Goal: Task Accomplishment & Management: Use online tool/utility

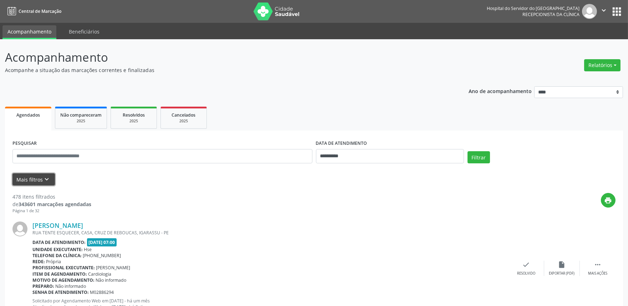
click at [24, 176] on button "Mais filtros keyboard_arrow_down" at bounding box center [33, 179] width 42 height 12
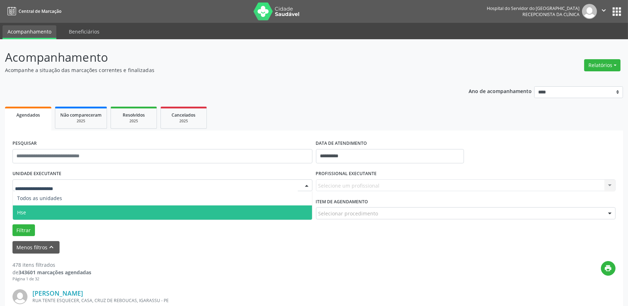
click at [51, 205] on span "Hse" at bounding box center [162, 212] width 299 height 14
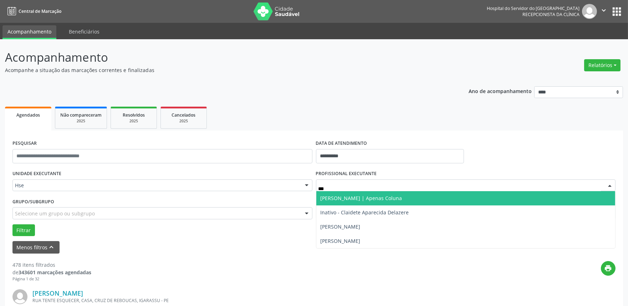
type input "****"
click at [366, 196] on span "[PERSON_NAME] | Apenas Coluna" at bounding box center [362, 198] width 82 height 7
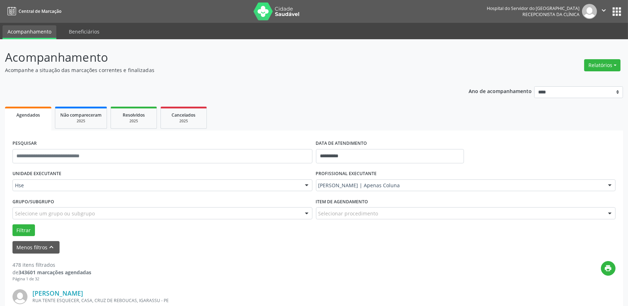
click at [17, 223] on div "Grupo/Subgrupo Selecione um grupo ou subgrupo Todos os grupos e subgrupos Nenhu…" at bounding box center [163, 210] width 304 height 28
click at [19, 226] on button "Filtrar" at bounding box center [23, 230] width 22 height 12
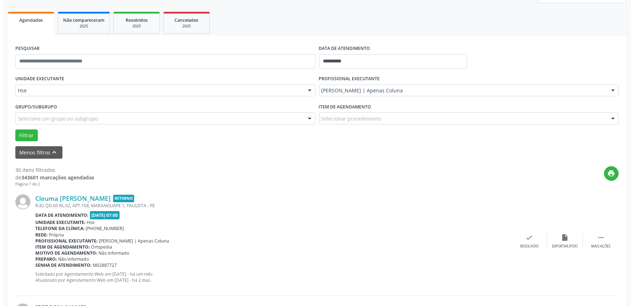
scroll to position [119, 0]
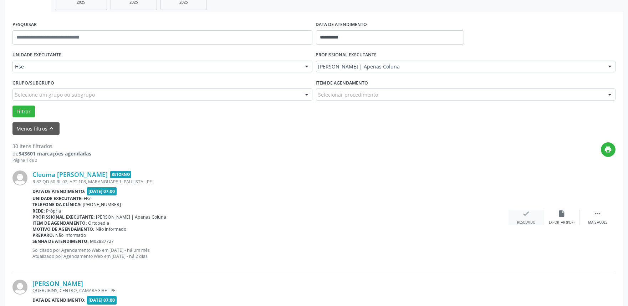
click at [518, 218] on div "check Resolvido" at bounding box center [527, 217] width 36 height 15
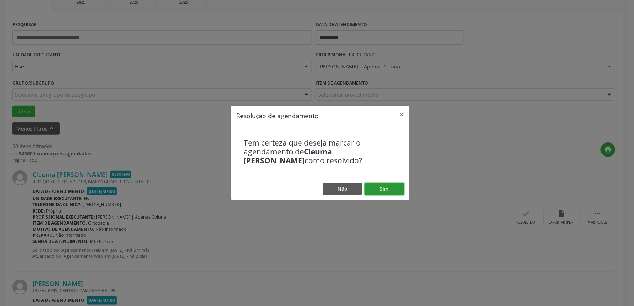
click at [398, 191] on button "Sim" at bounding box center [384, 189] width 39 height 12
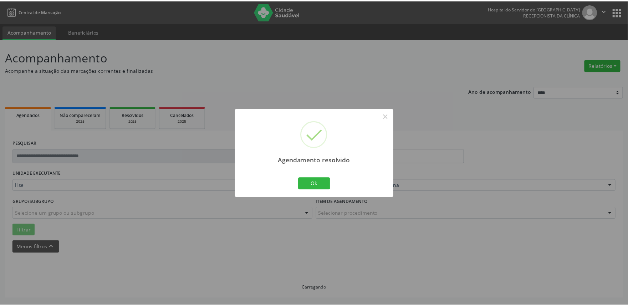
scroll to position [0, 0]
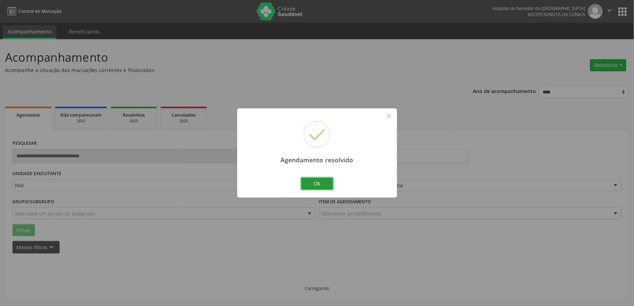
click at [321, 184] on button "Ok" at bounding box center [317, 184] width 32 height 12
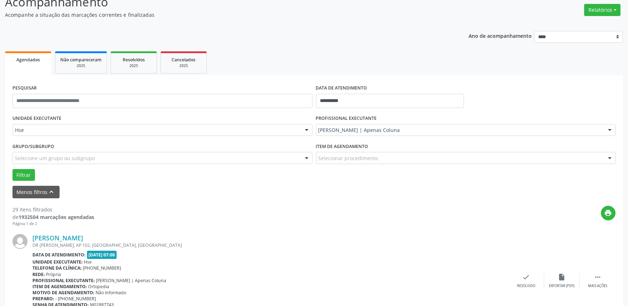
scroll to position [79, 0]
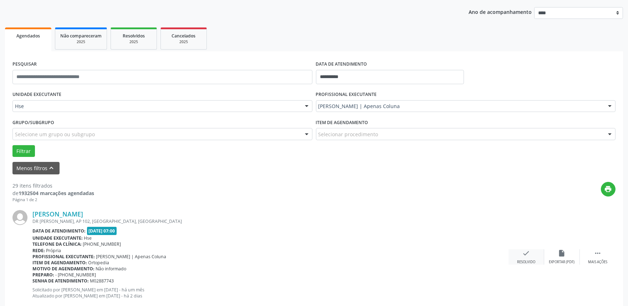
click at [524, 255] on icon "check" at bounding box center [527, 253] width 8 height 8
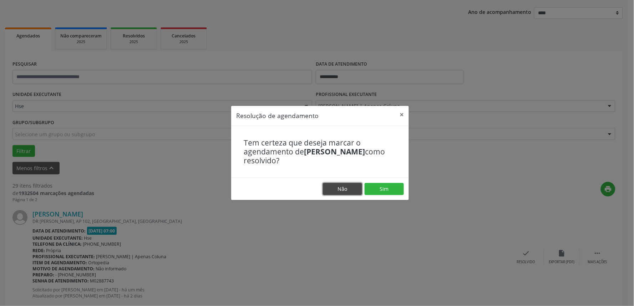
click at [343, 189] on button "Não" at bounding box center [342, 189] width 39 height 12
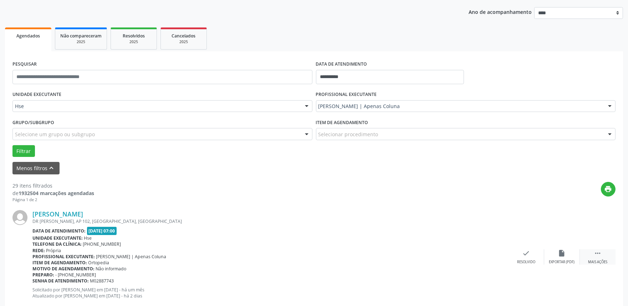
click at [597, 258] on div " Mais ações" at bounding box center [598, 256] width 36 height 15
click at [564, 252] on icon "alarm_off" at bounding box center [562, 253] width 8 height 8
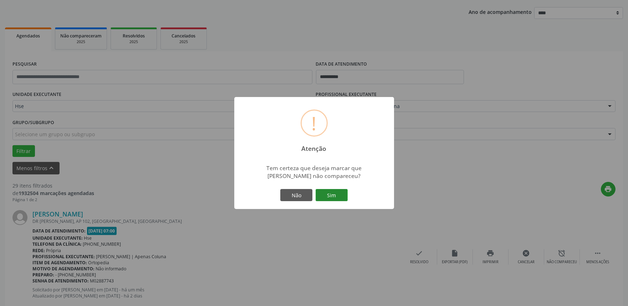
click at [339, 196] on button "Sim" at bounding box center [332, 195] width 32 height 12
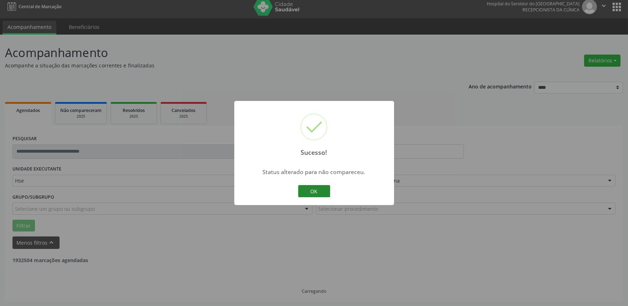
click at [327, 190] on button "OK" at bounding box center [314, 191] width 32 height 12
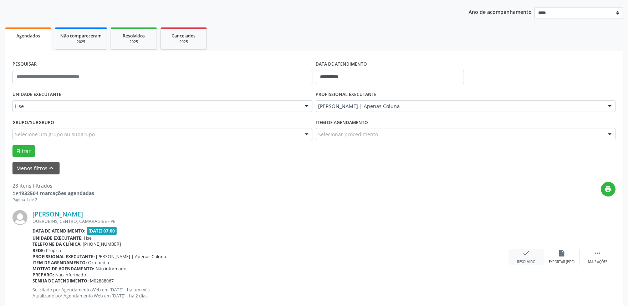
click at [516, 254] on div "check Resolvido" at bounding box center [527, 256] width 36 height 15
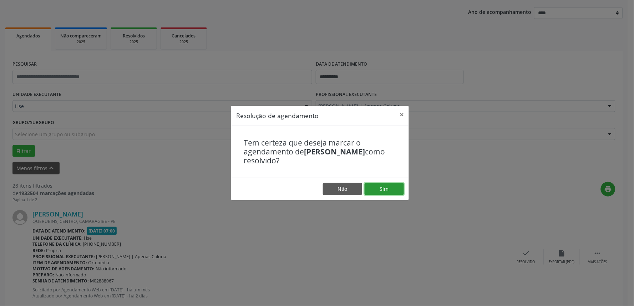
click at [380, 190] on button "Sim" at bounding box center [384, 189] width 39 height 12
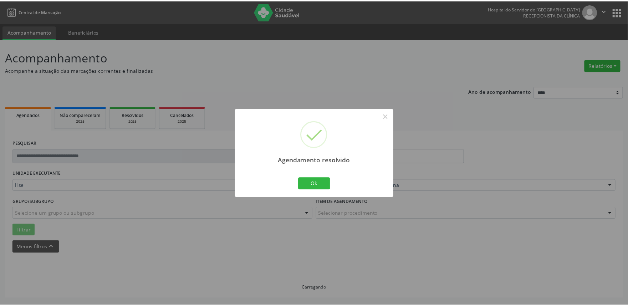
scroll to position [0, 0]
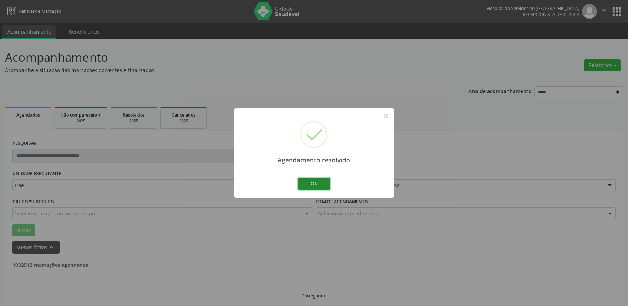
click at [326, 188] on button "Ok" at bounding box center [314, 184] width 32 height 12
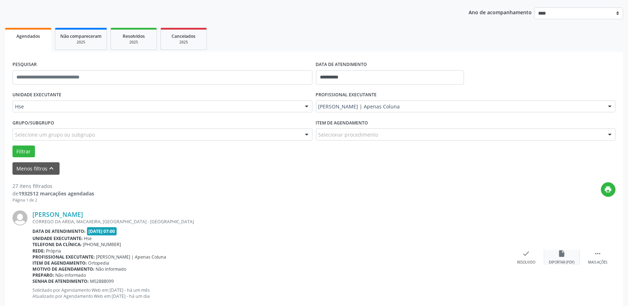
scroll to position [79, 0]
click at [604, 253] on div " Mais ações" at bounding box center [598, 256] width 36 height 15
click at [569, 255] on div "alarm_off Não compareceu" at bounding box center [562, 256] width 36 height 15
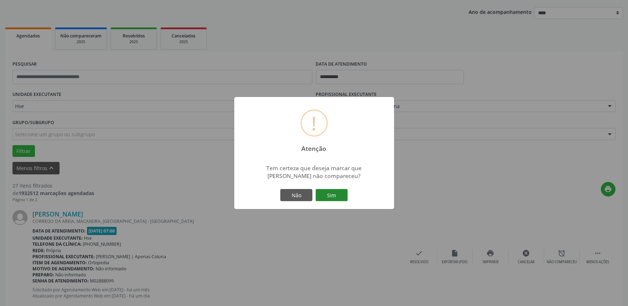
click at [334, 194] on button "Sim" at bounding box center [332, 195] width 32 height 12
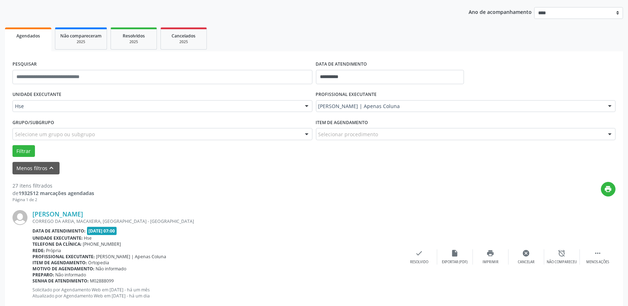
scroll to position [5, 0]
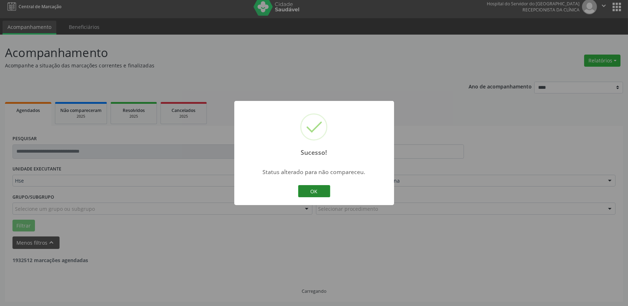
click at [306, 187] on button "OK" at bounding box center [314, 191] width 32 height 12
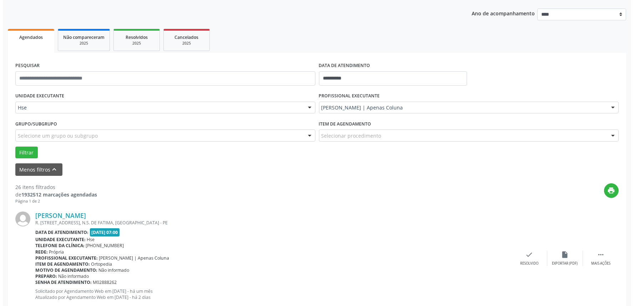
scroll to position [84, 0]
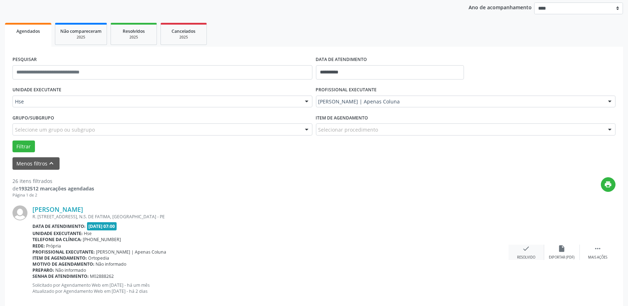
click at [534, 257] on div "Resolvido" at bounding box center [526, 257] width 18 height 5
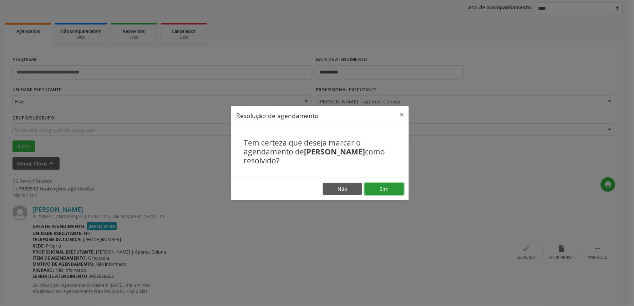
click at [382, 193] on button "Sim" at bounding box center [384, 189] width 39 height 12
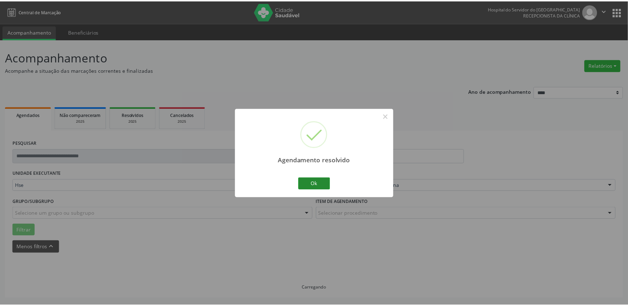
scroll to position [0, 0]
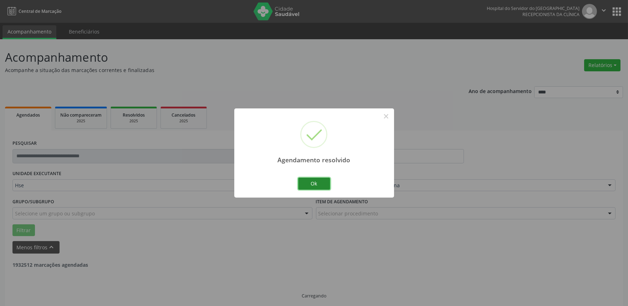
click at [318, 179] on button "Ok" at bounding box center [314, 184] width 32 height 12
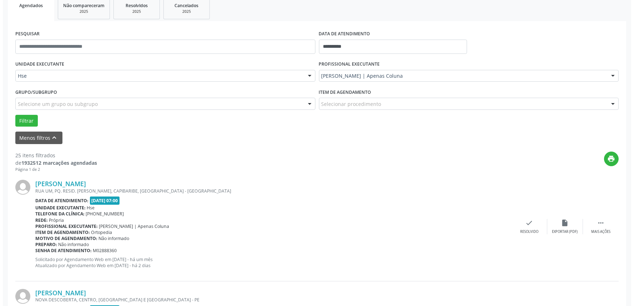
scroll to position [123, 0]
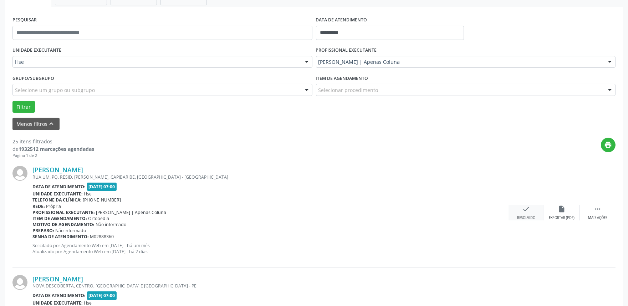
click at [522, 212] on div "check Resolvido" at bounding box center [527, 212] width 36 height 15
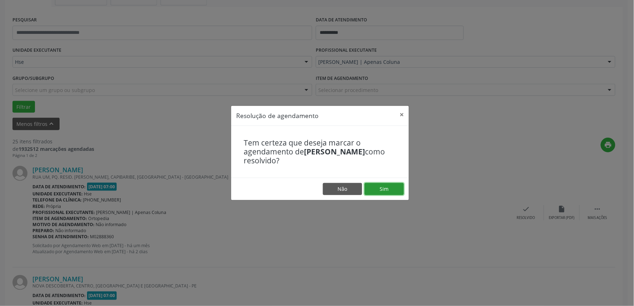
click at [394, 191] on button "Sim" at bounding box center [384, 189] width 39 height 12
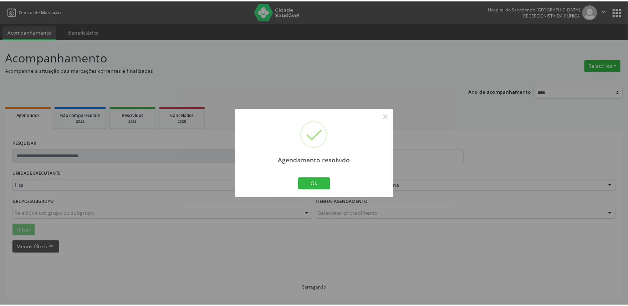
scroll to position [0, 0]
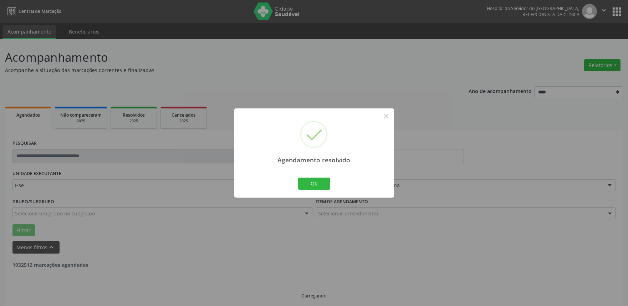
click at [332, 187] on div "Agendamento resolvido × Ok Cancel" at bounding box center [314, 152] width 160 height 89
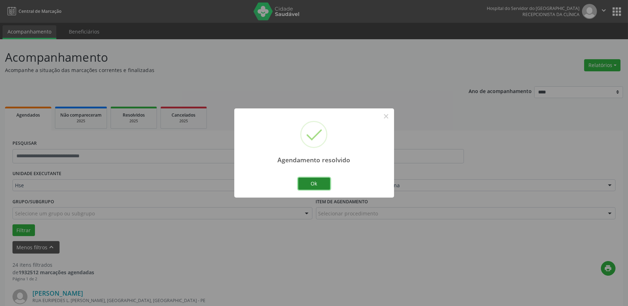
click at [327, 185] on button "Ok" at bounding box center [314, 184] width 32 height 12
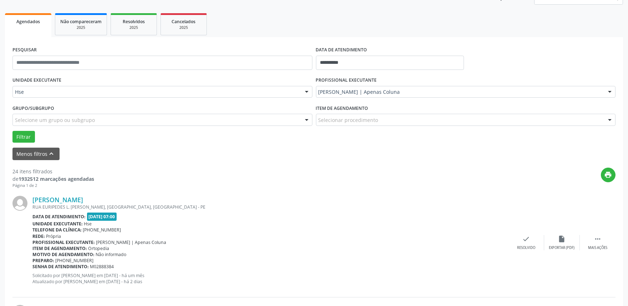
scroll to position [119, 0]
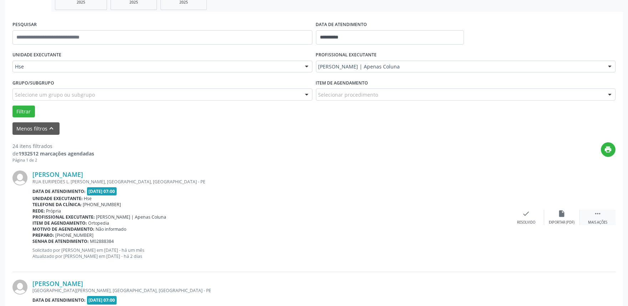
click at [594, 225] on div "Mais ações" at bounding box center [597, 222] width 19 height 5
click at [556, 218] on div "alarm_off Não compareceu" at bounding box center [562, 217] width 36 height 15
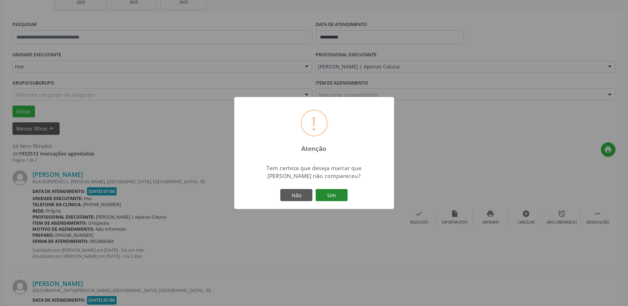
click at [345, 198] on button "Sim" at bounding box center [332, 195] width 32 height 12
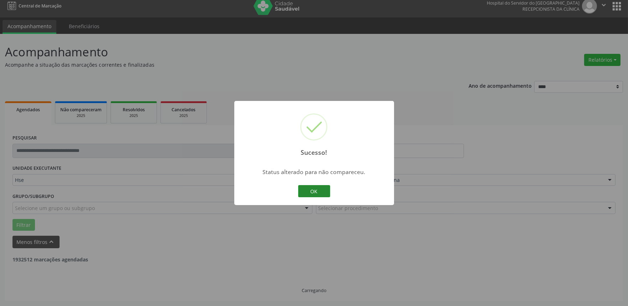
scroll to position [5, 0]
drag, startPoint x: 308, startPoint y: 187, endPoint x: 320, endPoint y: 187, distance: 12.1
click at [308, 187] on button "OK" at bounding box center [314, 191] width 32 height 12
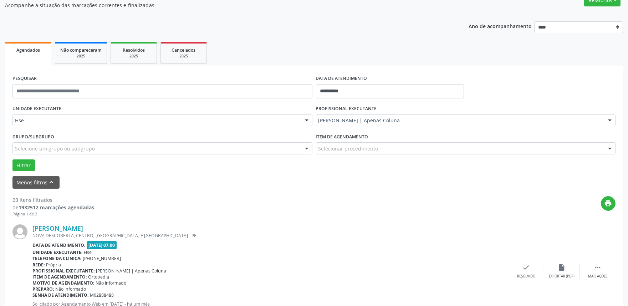
scroll to position [84, 0]
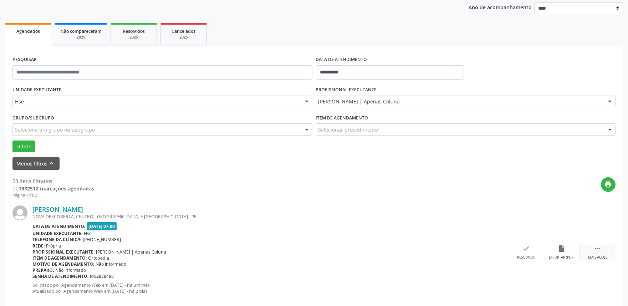
click at [598, 250] on icon "" at bounding box center [598, 249] width 8 height 8
click at [562, 249] on icon "alarm_off" at bounding box center [562, 249] width 8 height 8
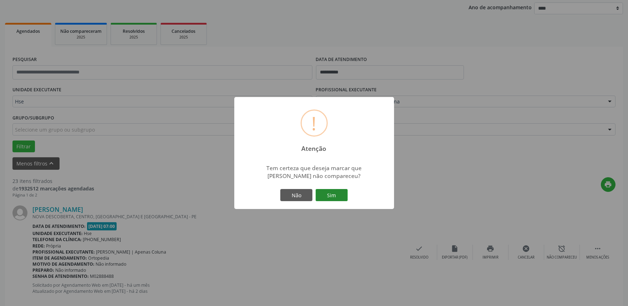
click at [334, 196] on button "Sim" at bounding box center [332, 195] width 32 height 12
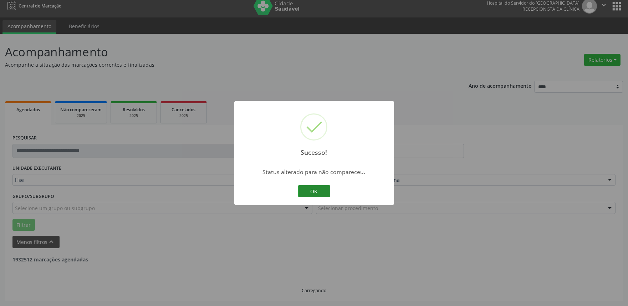
scroll to position [5, 0]
click at [312, 190] on button "OK" at bounding box center [314, 191] width 32 height 12
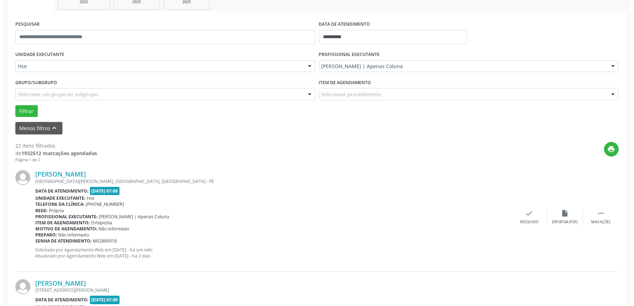
scroll to position [123, 0]
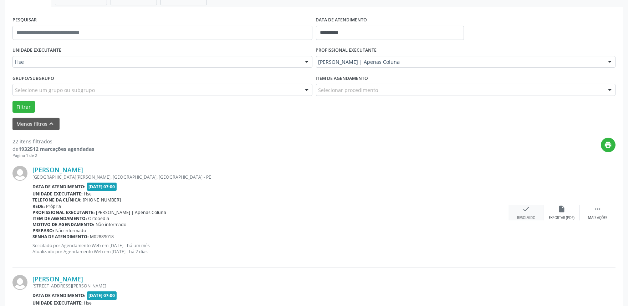
click at [529, 211] on icon "check" at bounding box center [527, 209] width 8 height 8
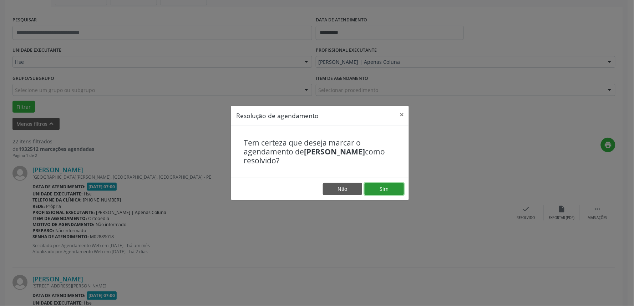
click at [377, 186] on button "Sim" at bounding box center [384, 189] width 39 height 12
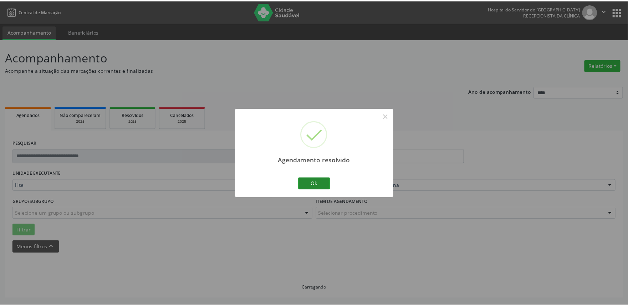
scroll to position [0, 0]
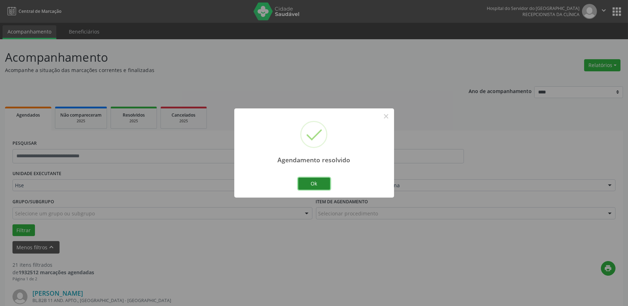
click at [308, 181] on button "Ok" at bounding box center [314, 184] width 32 height 12
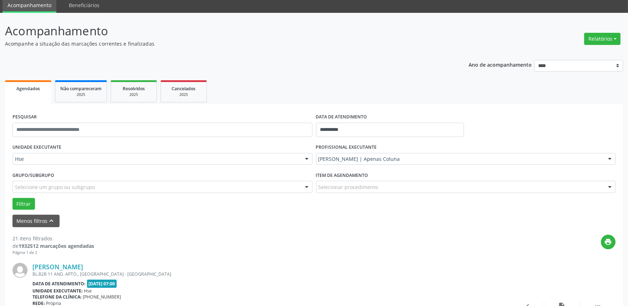
scroll to position [40, 0]
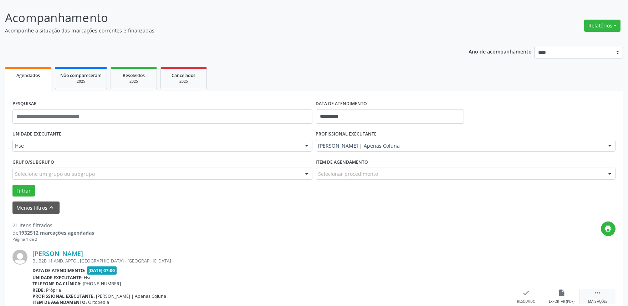
click at [602, 293] on div " Mais ações" at bounding box center [598, 296] width 36 height 15
click at [572, 293] on div "alarm_off Não compareceu" at bounding box center [562, 296] width 36 height 15
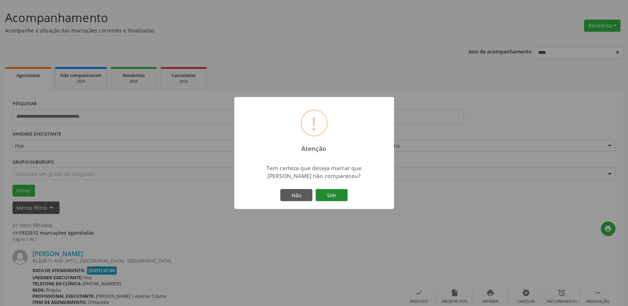
click at [330, 191] on button "Sim" at bounding box center [332, 195] width 32 height 12
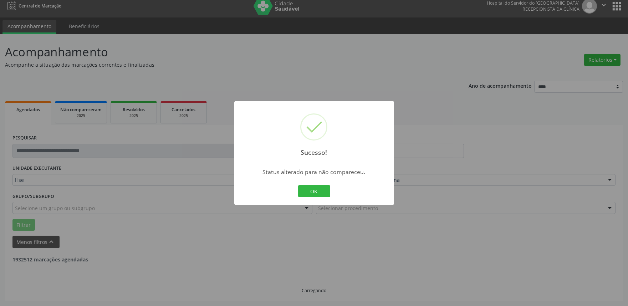
scroll to position [5, 0]
click at [312, 191] on button "OK" at bounding box center [314, 191] width 32 height 12
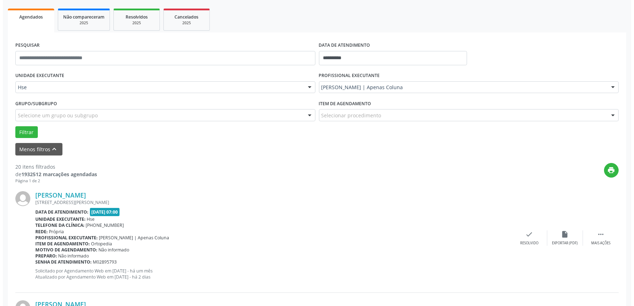
scroll to position [123, 0]
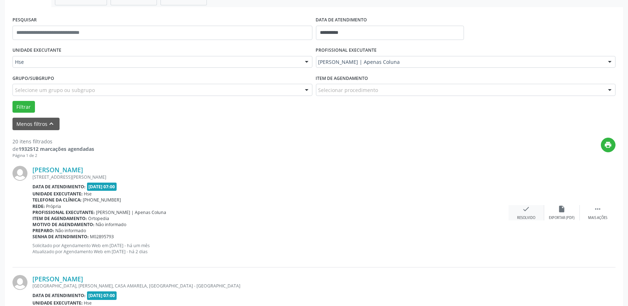
click at [521, 212] on div "check Resolvido" at bounding box center [527, 212] width 36 height 15
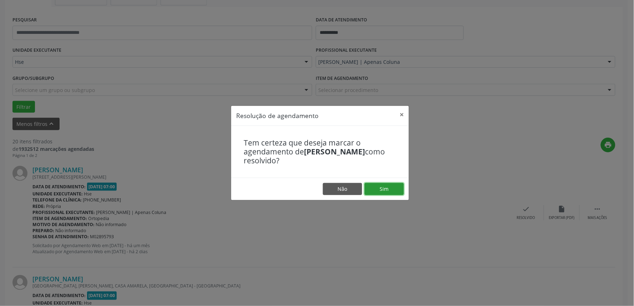
click at [396, 187] on button "Sim" at bounding box center [384, 189] width 39 height 12
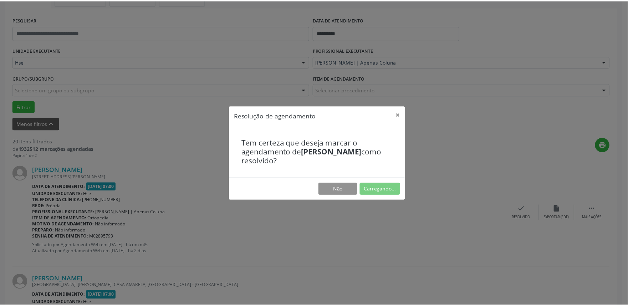
scroll to position [0, 0]
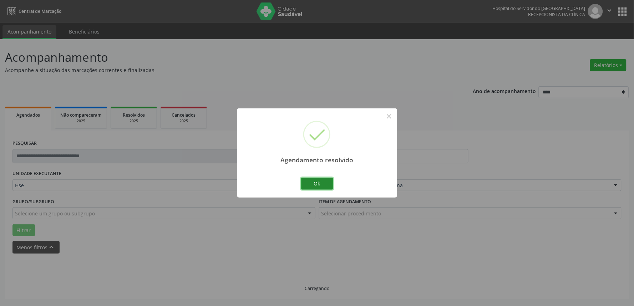
click at [320, 181] on button "Ok" at bounding box center [317, 184] width 32 height 12
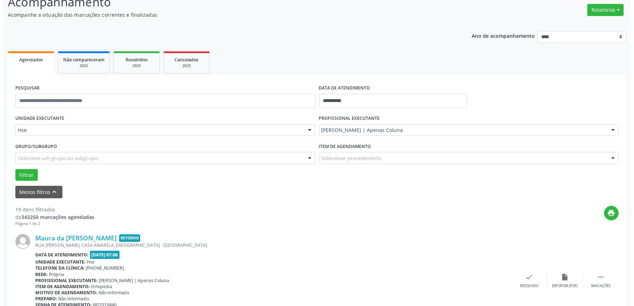
scroll to position [79, 0]
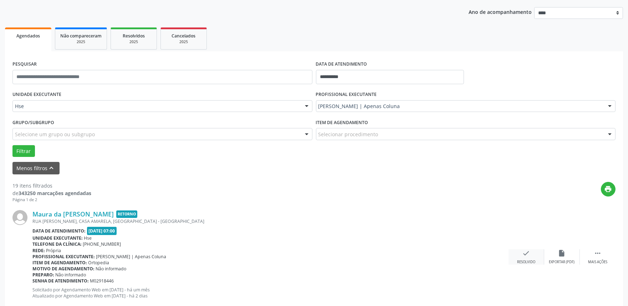
click at [530, 258] on div "check Resolvido" at bounding box center [527, 256] width 36 height 15
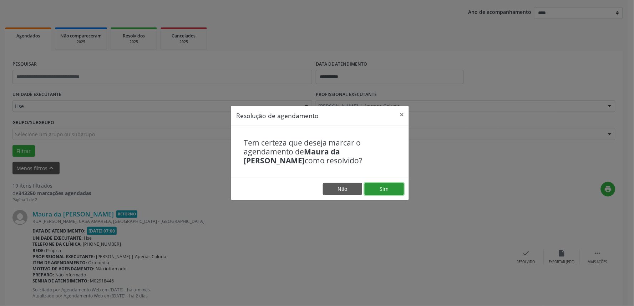
click at [381, 188] on button "Sim" at bounding box center [384, 189] width 39 height 12
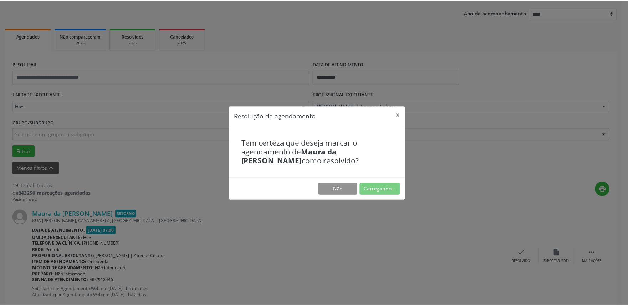
scroll to position [0, 0]
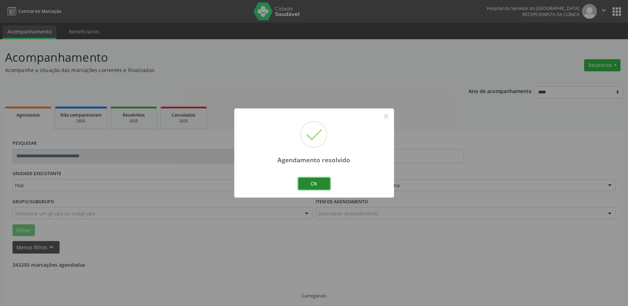
click at [318, 178] on button "Ok" at bounding box center [314, 184] width 32 height 12
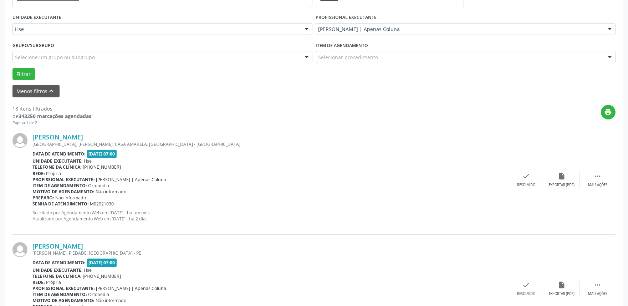
scroll to position [163, 0]
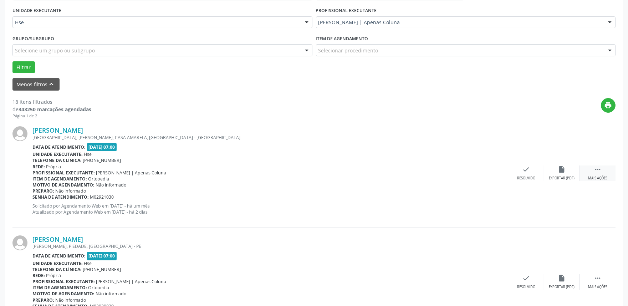
click at [602, 177] on div "Mais ações" at bounding box center [597, 178] width 19 height 5
click at [549, 169] on div "alarm_off Não compareceu" at bounding box center [562, 173] width 36 height 15
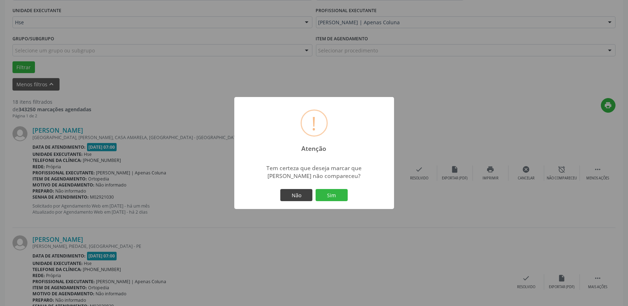
drag, startPoint x: 336, startPoint y: 197, endPoint x: 301, endPoint y: 175, distance: 42.0
click at [336, 196] on button "Sim" at bounding box center [332, 195] width 32 height 12
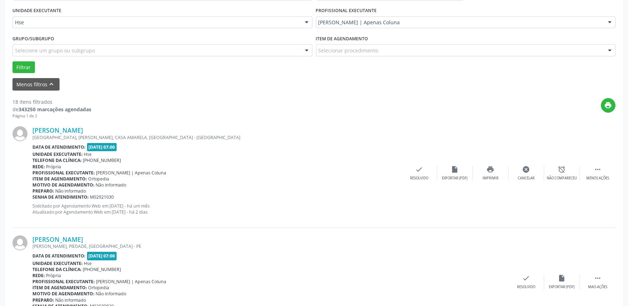
scroll to position [5, 0]
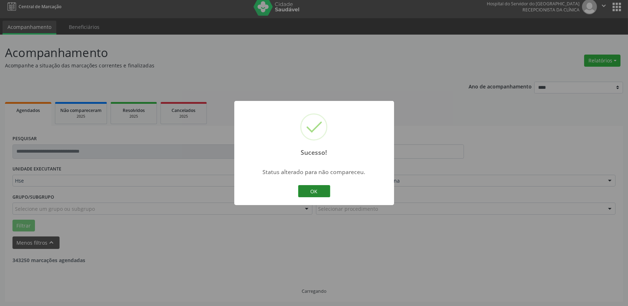
click at [315, 187] on button "OK" at bounding box center [314, 191] width 32 height 12
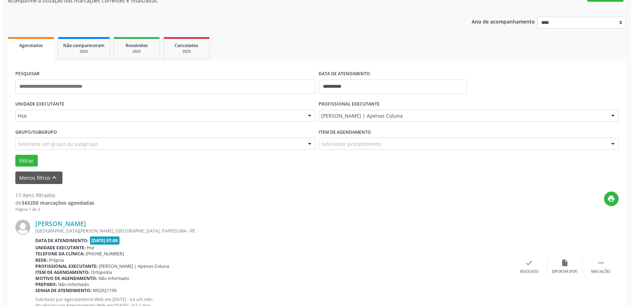
scroll to position [84, 0]
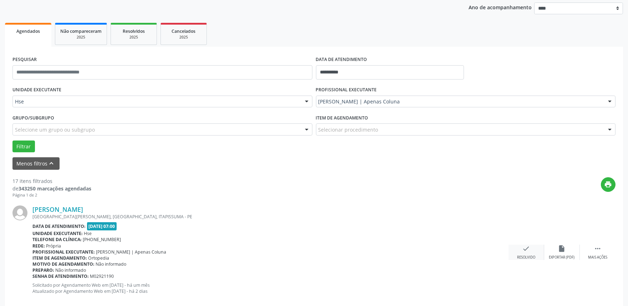
click at [538, 254] on div "check Resolvido" at bounding box center [527, 252] width 36 height 15
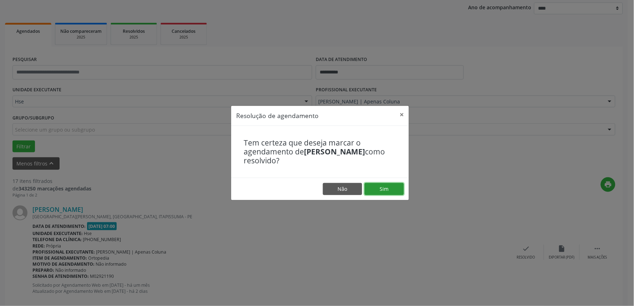
click at [393, 189] on button "Sim" at bounding box center [384, 189] width 39 height 12
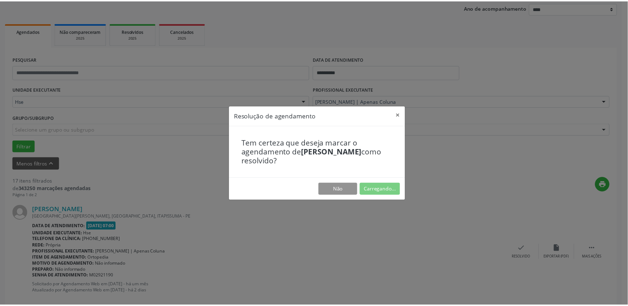
scroll to position [0, 0]
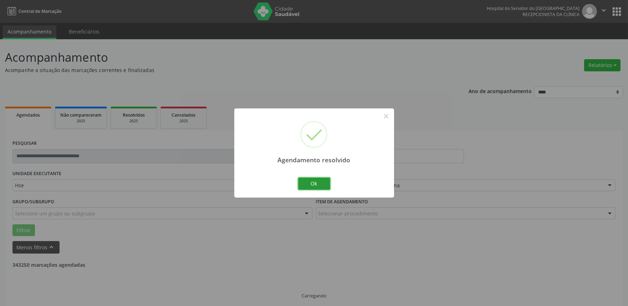
click at [325, 188] on button "Ok" at bounding box center [314, 184] width 32 height 12
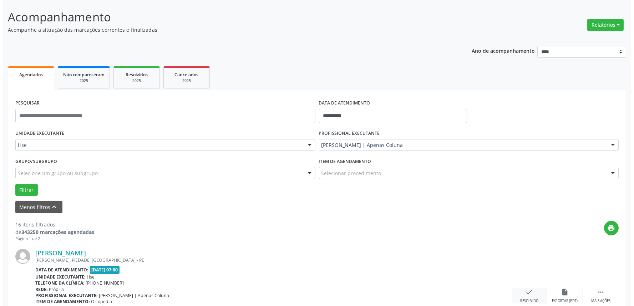
scroll to position [79, 0]
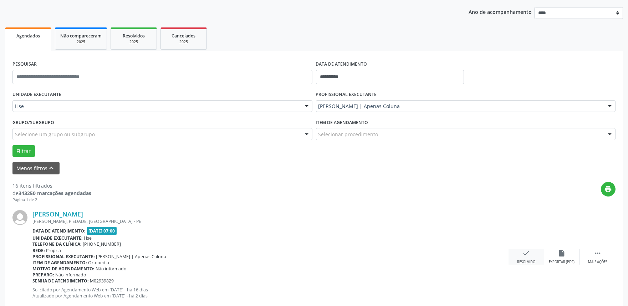
click at [516, 254] on div "check Resolvido" at bounding box center [527, 256] width 36 height 15
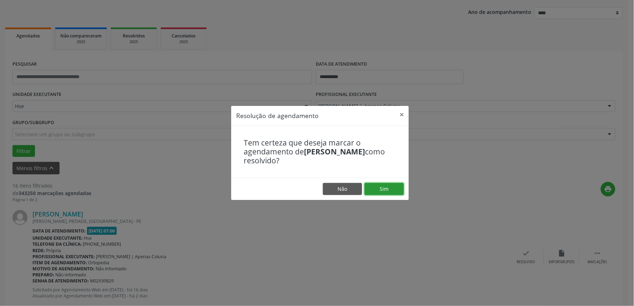
click at [383, 187] on button "Sim" at bounding box center [384, 189] width 39 height 12
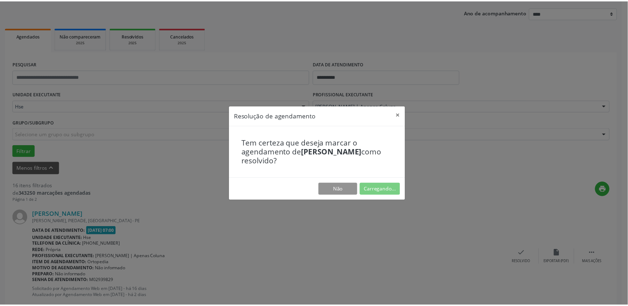
scroll to position [0, 0]
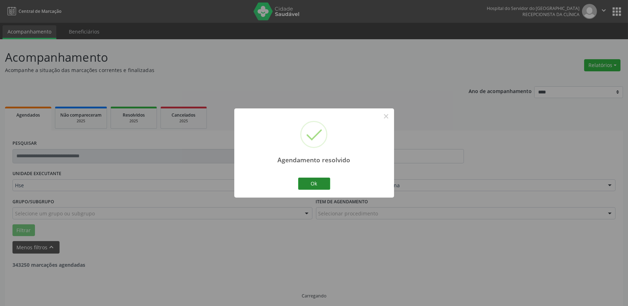
click at [318, 184] on button "Ok" at bounding box center [314, 184] width 32 height 12
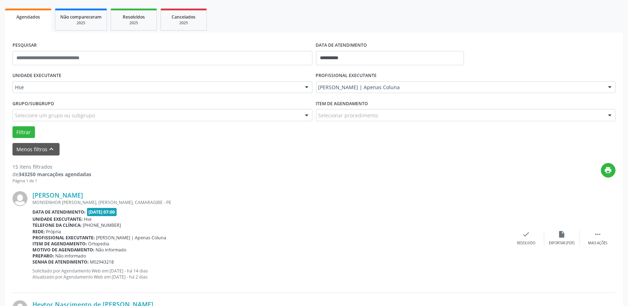
scroll to position [119, 0]
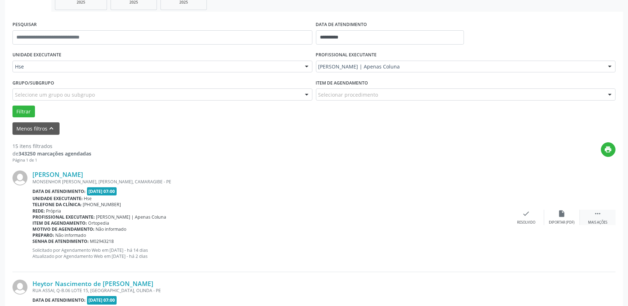
click at [604, 221] on div "Mais ações" at bounding box center [597, 222] width 19 height 5
click at [550, 211] on div "alarm_off Não compareceu" at bounding box center [562, 217] width 36 height 15
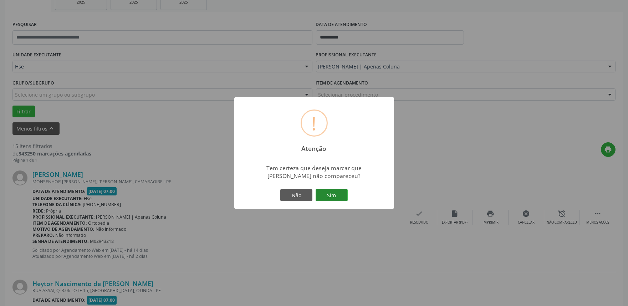
click at [323, 192] on button "Sim" at bounding box center [332, 195] width 32 height 12
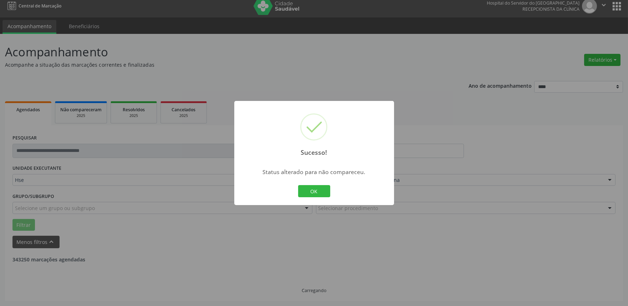
scroll to position [5, 0]
click at [326, 187] on button "OK" at bounding box center [314, 191] width 32 height 12
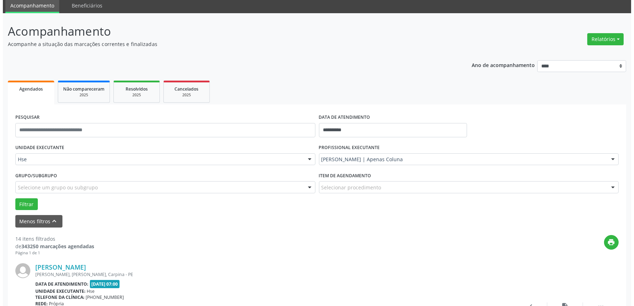
scroll to position [84, 0]
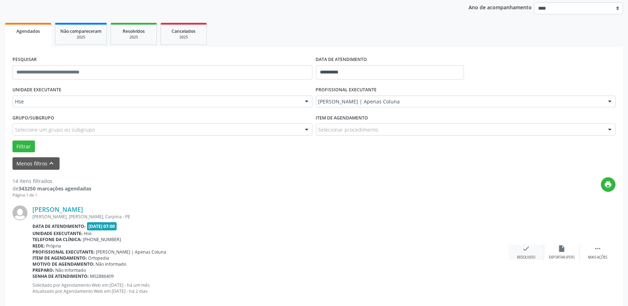
click at [529, 251] on icon "check" at bounding box center [527, 249] width 8 height 8
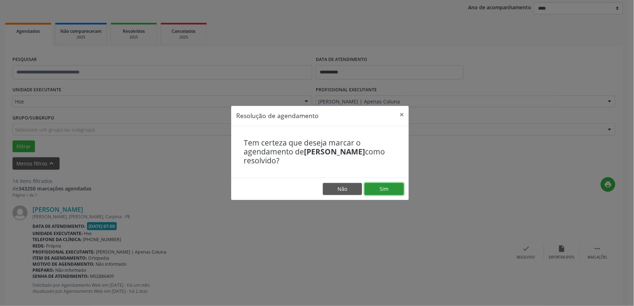
click at [384, 189] on button "Sim" at bounding box center [384, 189] width 39 height 12
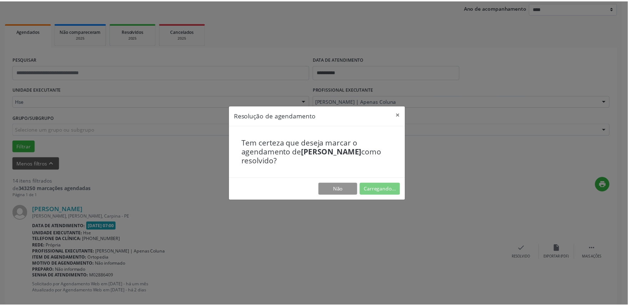
scroll to position [0, 0]
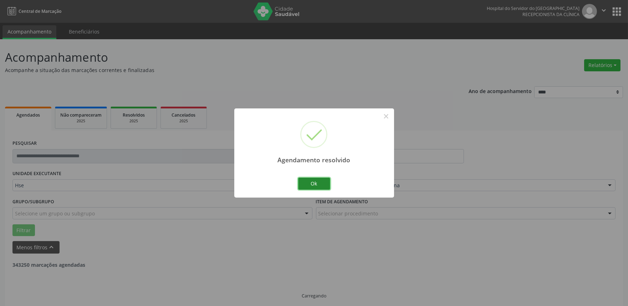
click at [322, 183] on button "Ok" at bounding box center [314, 184] width 32 height 12
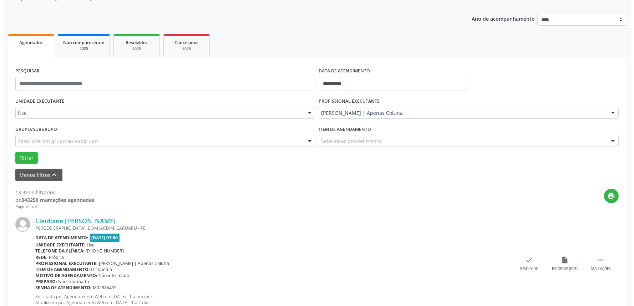
scroll to position [79, 0]
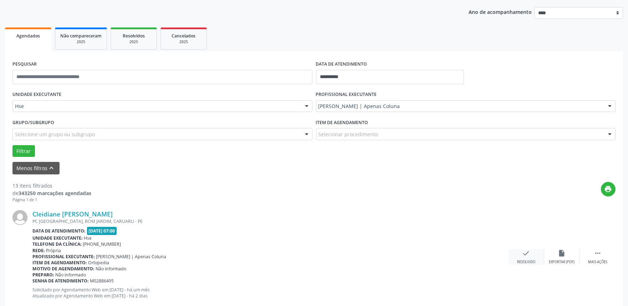
click at [528, 253] on icon "check" at bounding box center [527, 253] width 8 height 8
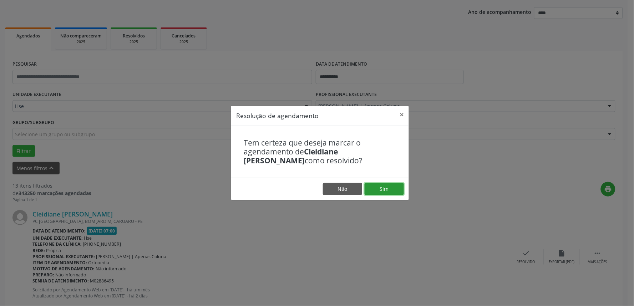
click at [381, 193] on button "Sim" at bounding box center [384, 189] width 39 height 12
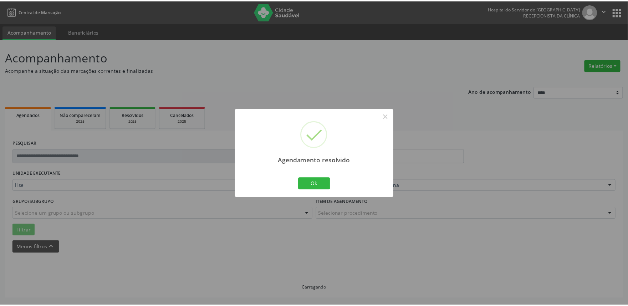
scroll to position [0, 0]
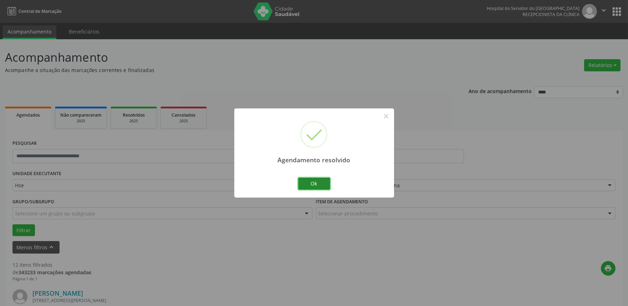
click at [316, 182] on button "Ok" at bounding box center [314, 184] width 32 height 12
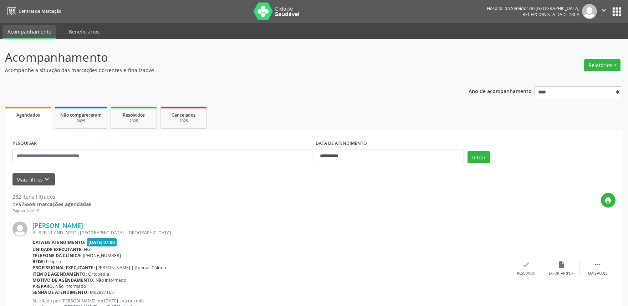
click at [603, 58] on div "Relatórios Agendamentos Procedimentos realizados" at bounding box center [602, 65] width 41 height 17
click at [603, 64] on button "Relatórios" at bounding box center [602, 65] width 36 height 12
click at [587, 81] on link "Agendamentos" at bounding box center [582, 80] width 77 height 10
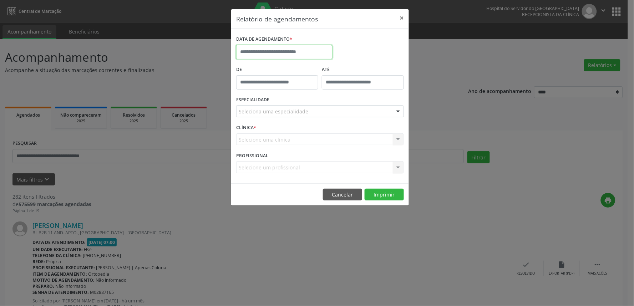
click at [303, 59] on body "**********" at bounding box center [317, 153] width 634 height 306
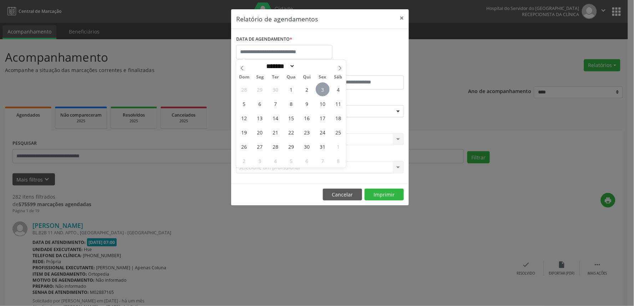
click at [325, 94] on span "3" at bounding box center [323, 89] width 14 height 14
type input "**********"
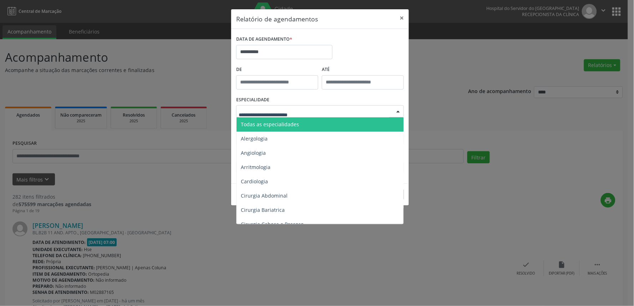
click at [295, 129] on span "Todas as especialidades" at bounding box center [321, 124] width 168 height 14
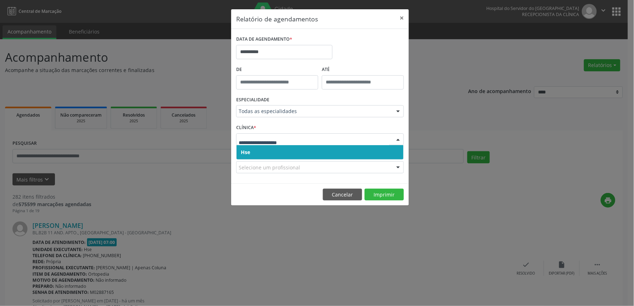
click at [304, 150] on span "Hse" at bounding box center [320, 152] width 167 height 14
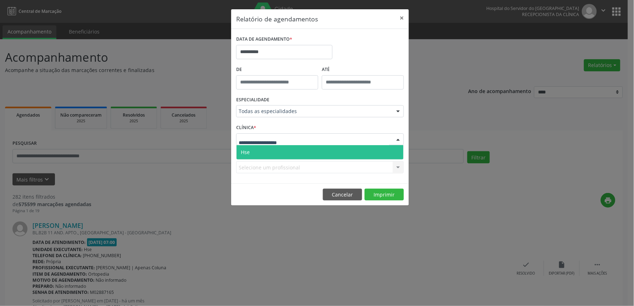
click at [284, 147] on span "Hse" at bounding box center [320, 152] width 167 height 14
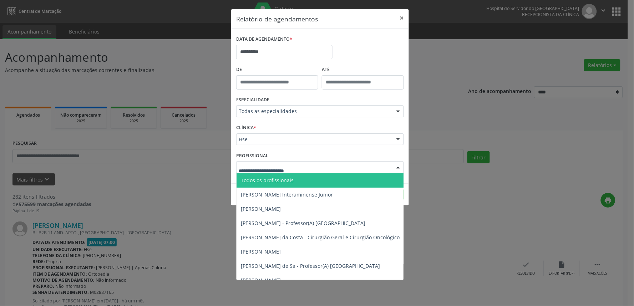
click at [308, 171] on div at bounding box center [320, 167] width 168 height 12
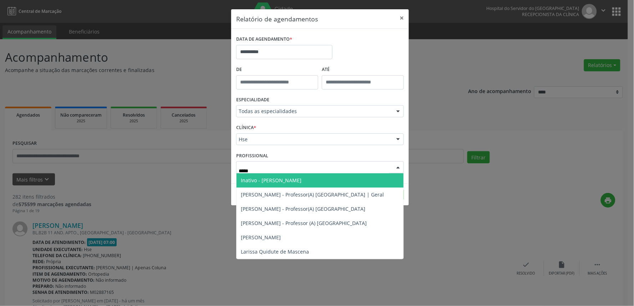
type input "******"
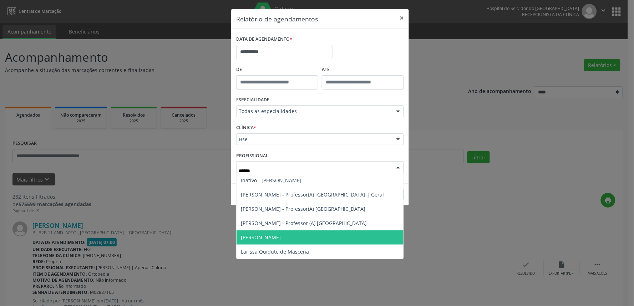
click at [323, 234] on span "[PERSON_NAME]" at bounding box center [320, 237] width 167 height 14
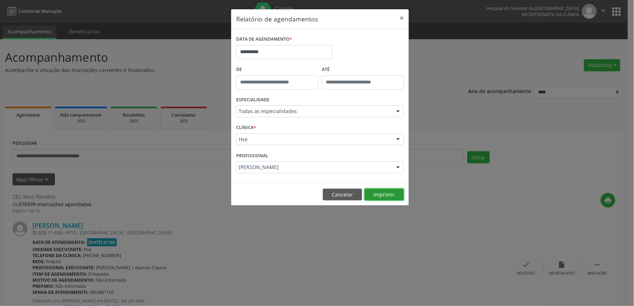
click at [382, 199] on button "Imprimir" at bounding box center [384, 195] width 39 height 12
click at [402, 20] on button "×" at bounding box center [402, 17] width 14 height 17
